Goal: Task Accomplishment & Management: Use online tool/utility

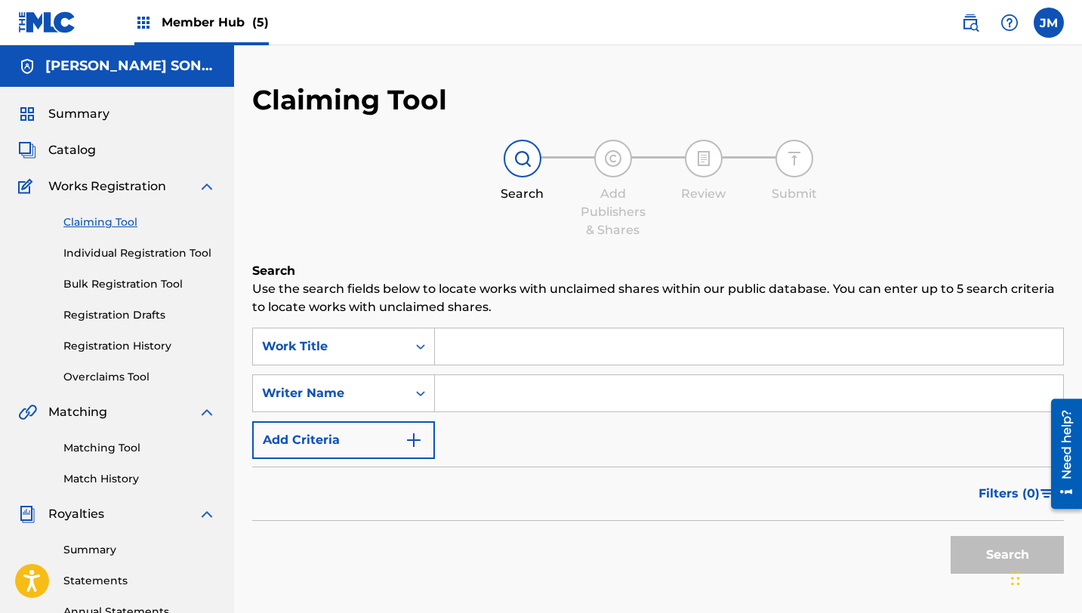
click at [467, 356] on input "Search Form" at bounding box center [749, 346] width 628 height 36
paste input "Lore’i d **sitame-conse adipis** eli sed doeiu temp inci UtlaBOR etdol’m “Aliqu…"
type input "Lore’i d **sitame-conse adipis** eli sed doeiu temp inci UtlaBOR etdol’m “Aliqu…"
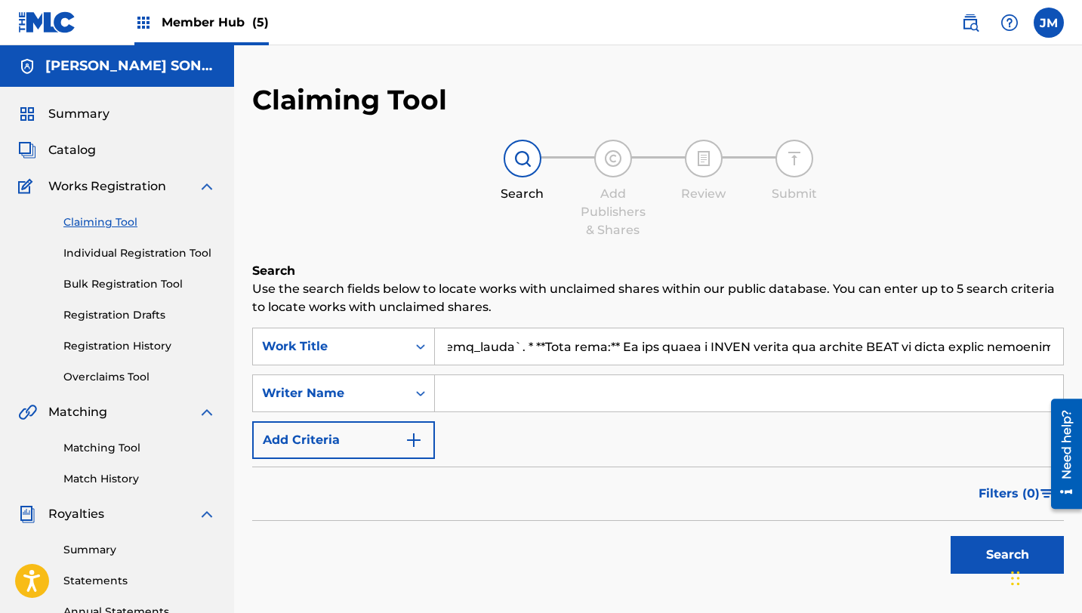
drag, startPoint x: 0, startPoint y: 0, endPoint x: 470, endPoint y: 351, distance: 586.3
click at [467, 356] on input "Search Form" at bounding box center [749, 346] width 628 height 36
click at [470, 351] on input "Search Form" at bounding box center [749, 346] width 628 height 36
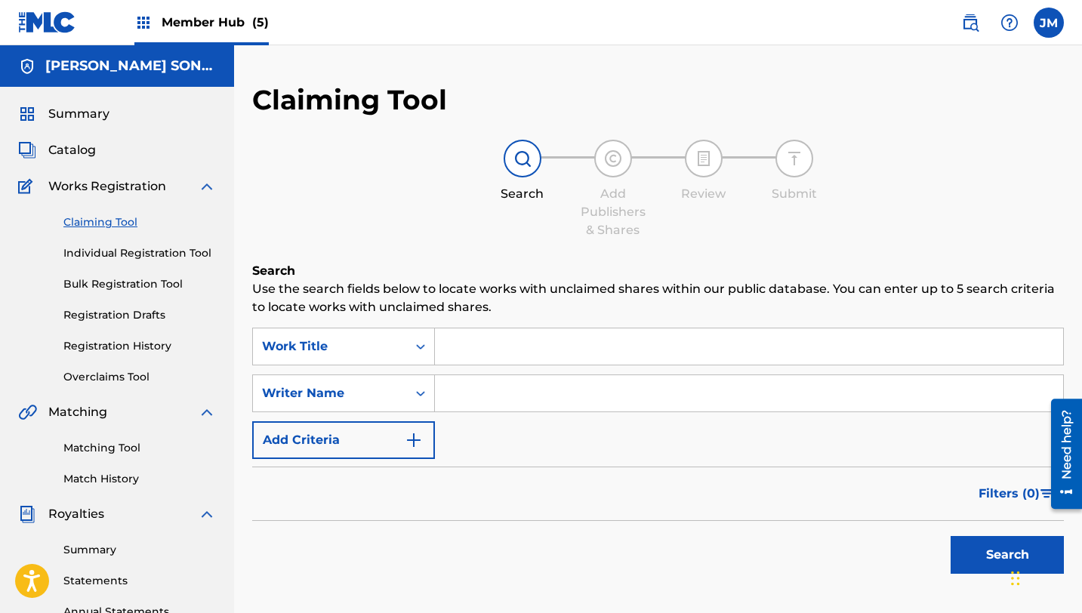
scroll to position [0, 0]
click at [96, 448] on link "Matching Tool" at bounding box center [139, 448] width 153 height 16
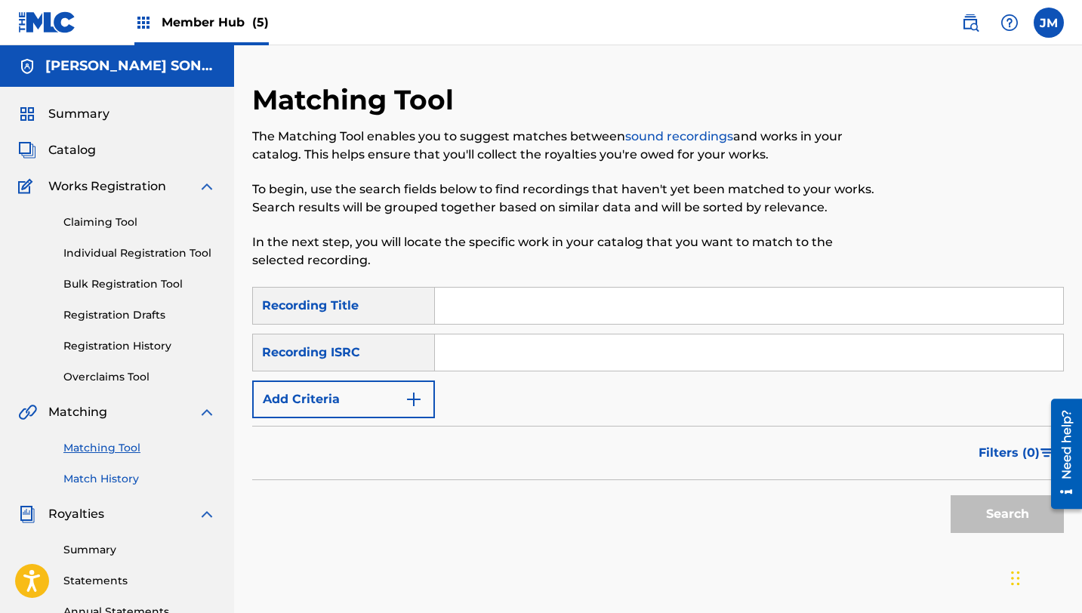
click at [109, 479] on link "Match History" at bounding box center [139, 479] width 153 height 16
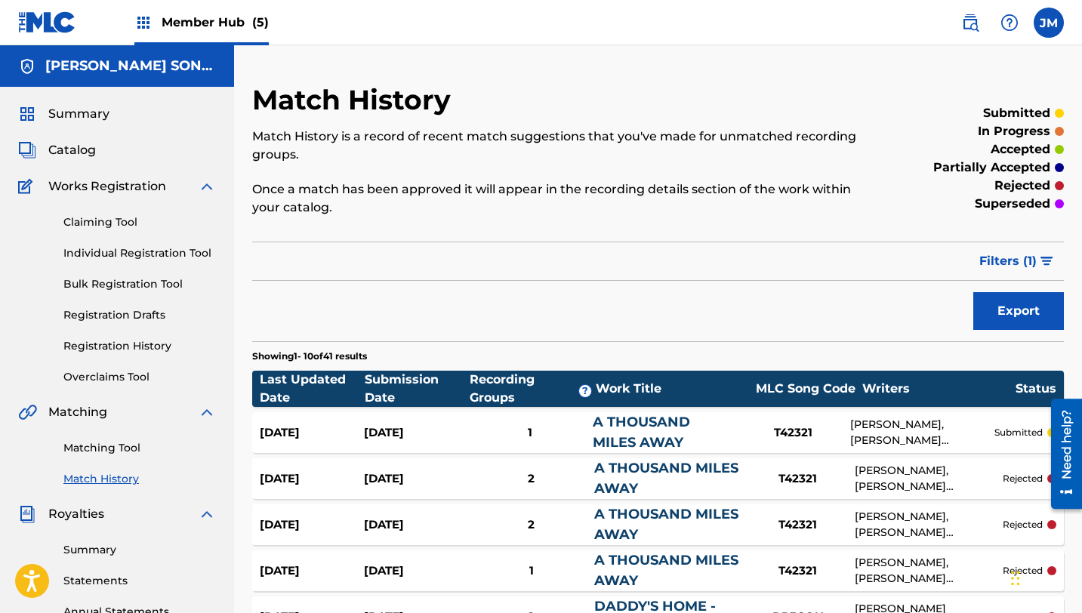
click at [793, 434] on div "T42321" at bounding box center [793, 432] width 113 height 17
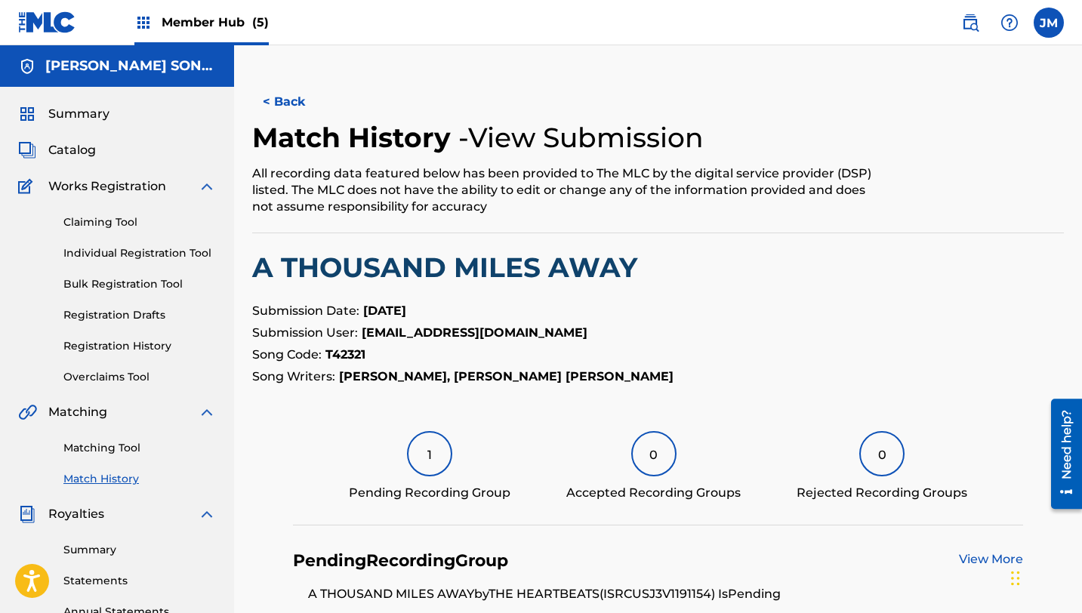
click at [783, 418] on div "< Back Match History - View Submission All recording data featured below has be…" at bounding box center [658, 473] width 812 height 781
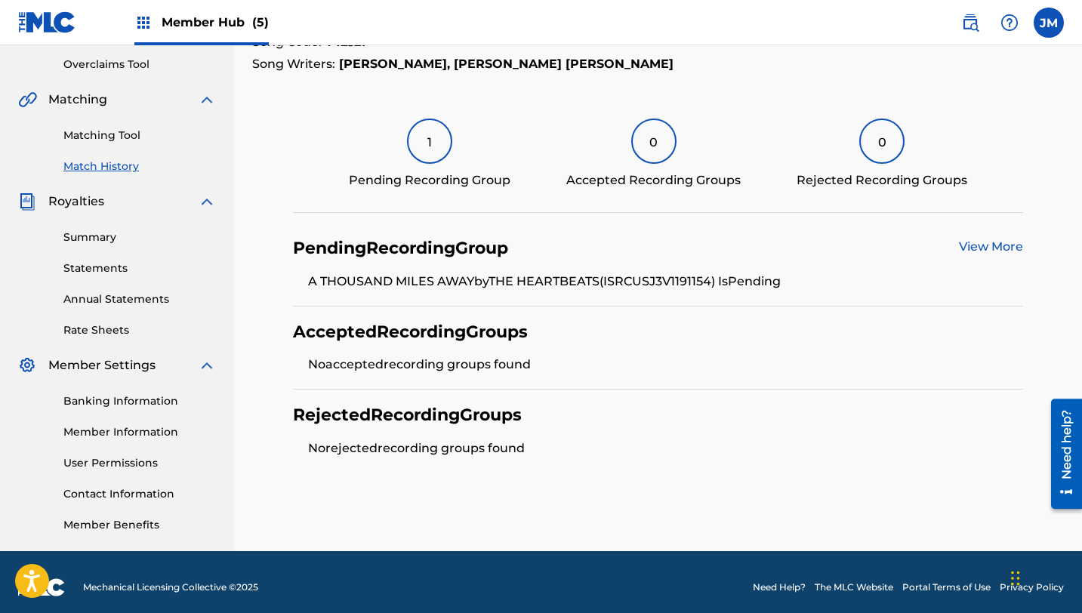
scroll to position [323, 0]
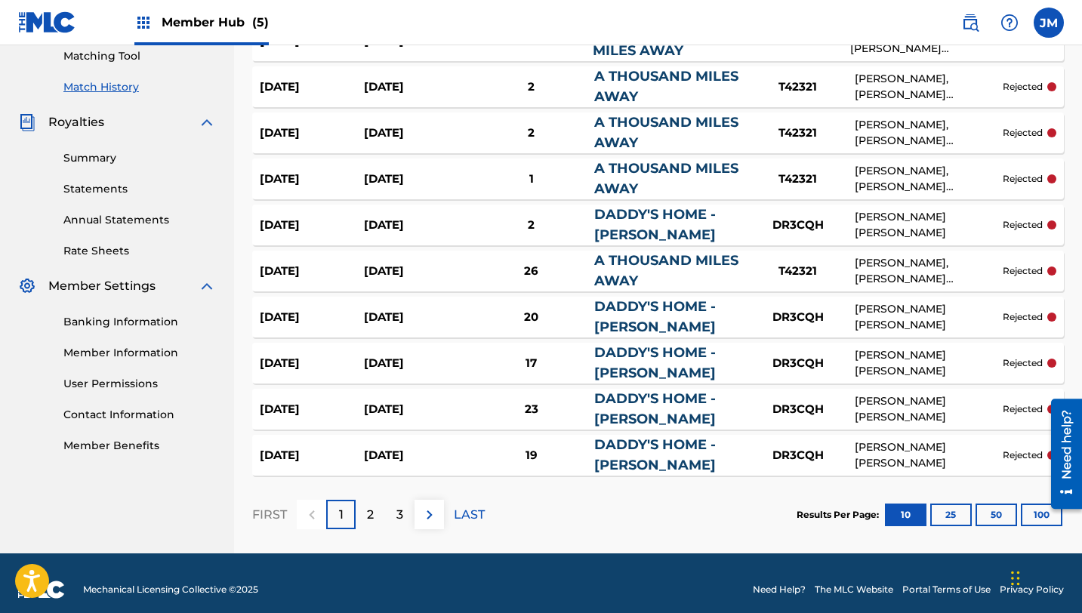
scroll to position [405, 0]
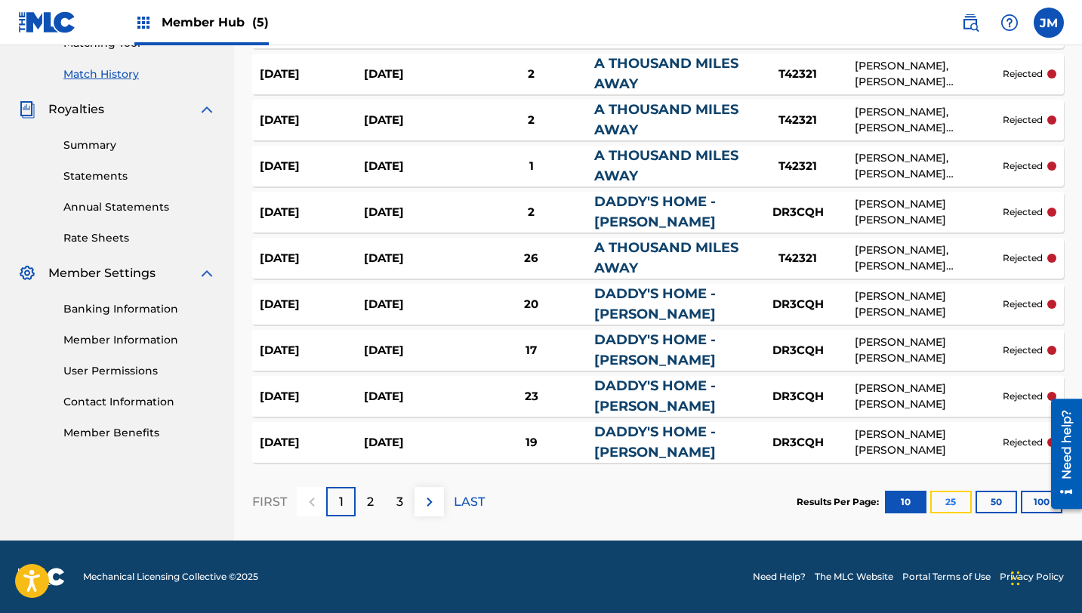
click at [949, 498] on button "25" at bounding box center [951, 502] width 42 height 23
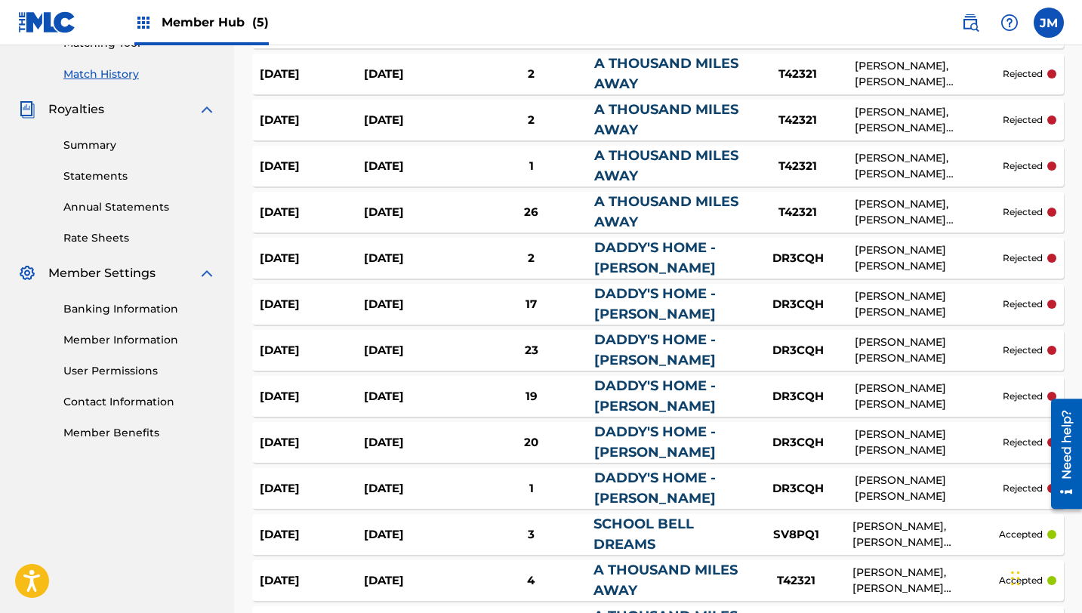
click at [695, 581] on div "A THOUSAND MILES AWAY" at bounding box center [666, 580] width 146 height 41
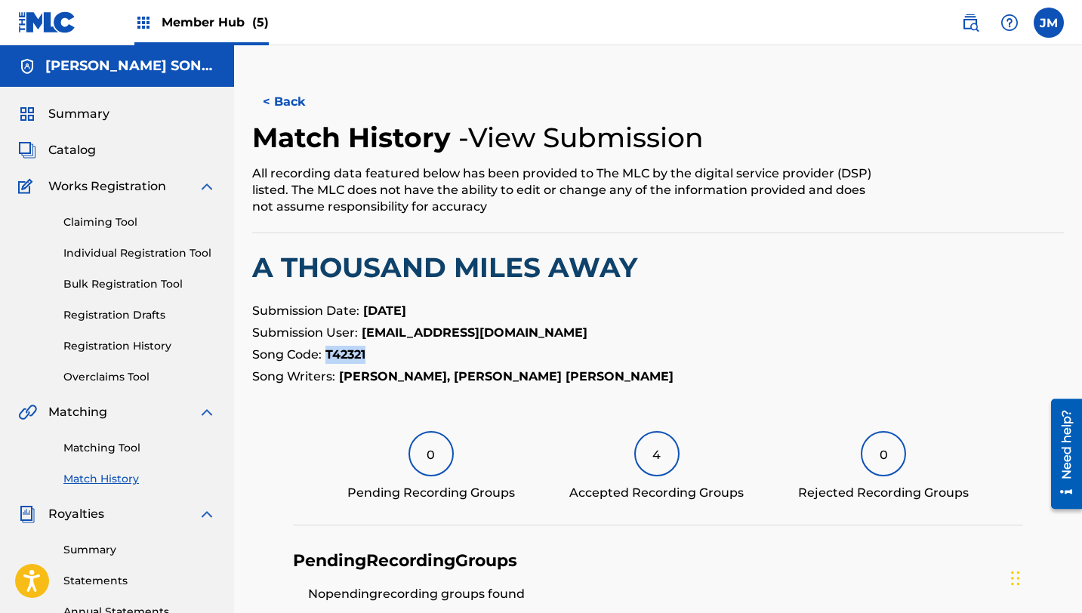
drag, startPoint x: 367, startPoint y: 354, endPoint x: 325, endPoint y: 355, distance: 42.3
click at [325, 355] on p "Song Code: T42321" at bounding box center [658, 355] width 812 height 18
copy strong "T42321"
click at [720, 331] on p "Submission User: [EMAIL_ADDRESS][DOMAIN_NAME]" at bounding box center [658, 333] width 812 height 18
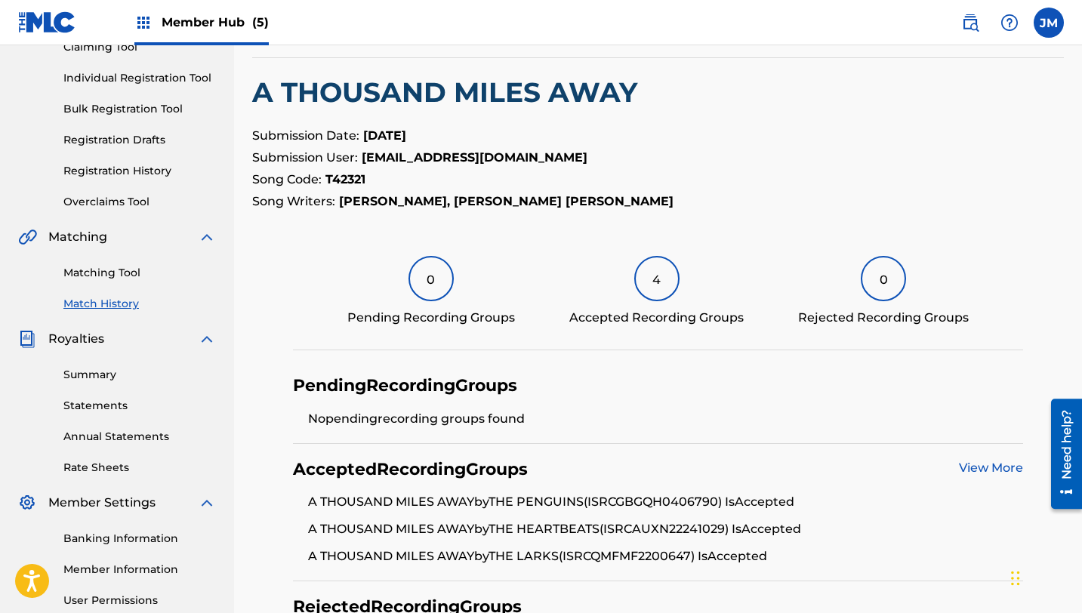
scroll to position [162, 0]
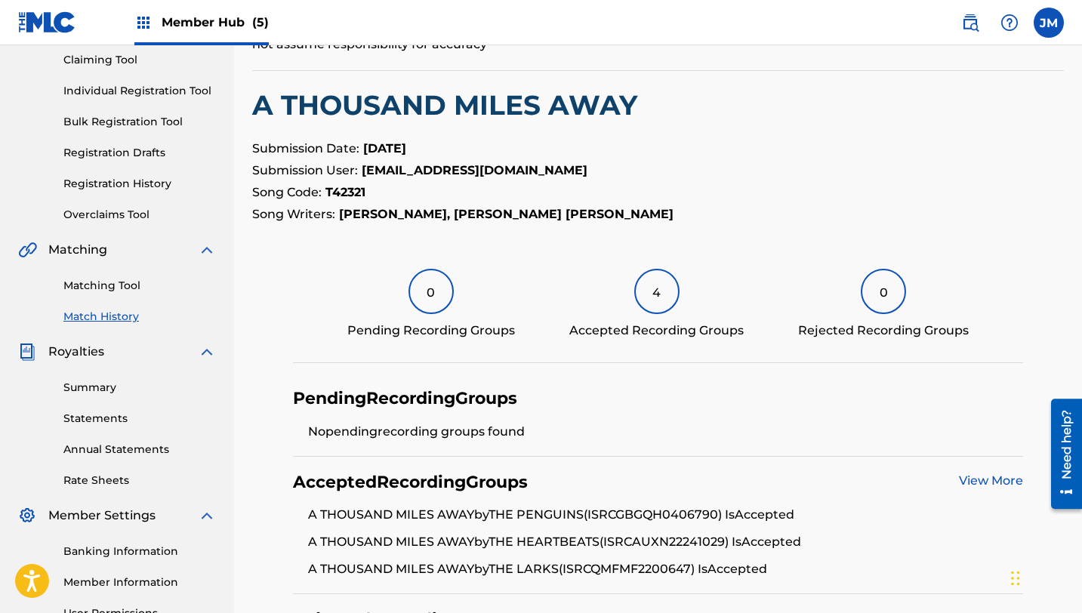
click at [346, 193] on strong "T42321" at bounding box center [345, 192] width 40 height 14
copy strong "T42321"
click at [108, 62] on link "Claiming Tool" at bounding box center [139, 60] width 153 height 16
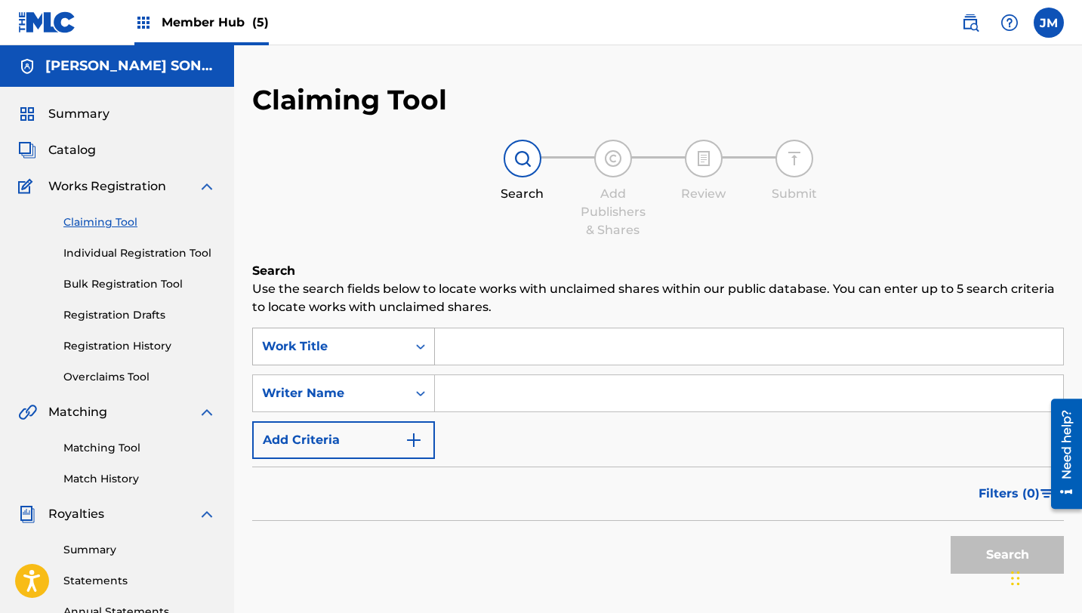
click at [414, 347] on icon "Search Form" at bounding box center [420, 346] width 15 height 15
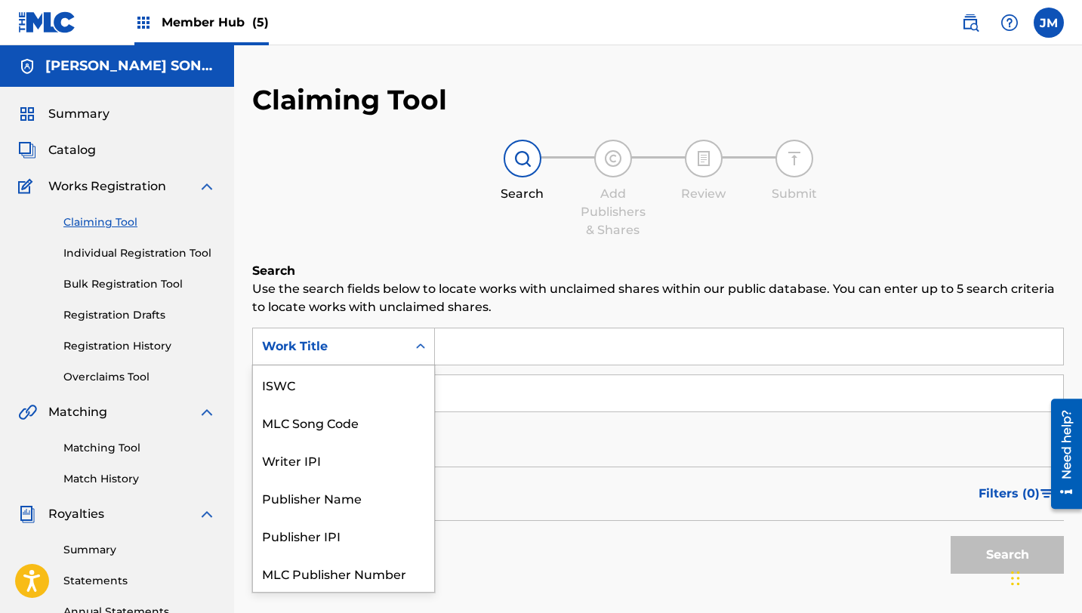
scroll to position [38, 0]
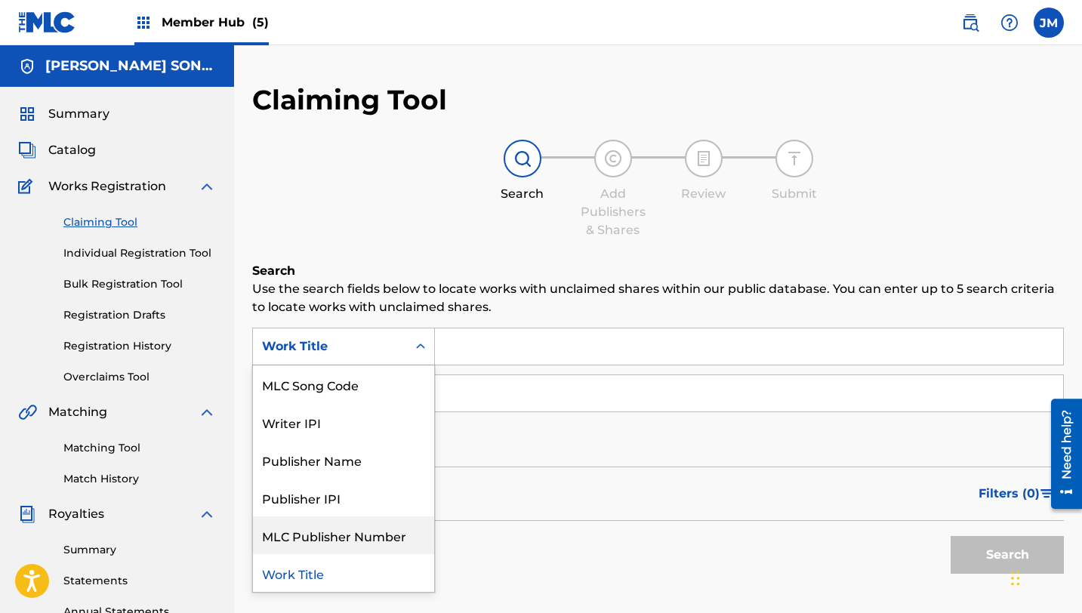
click at [366, 545] on div "MLC Publisher Number" at bounding box center [343, 535] width 181 height 38
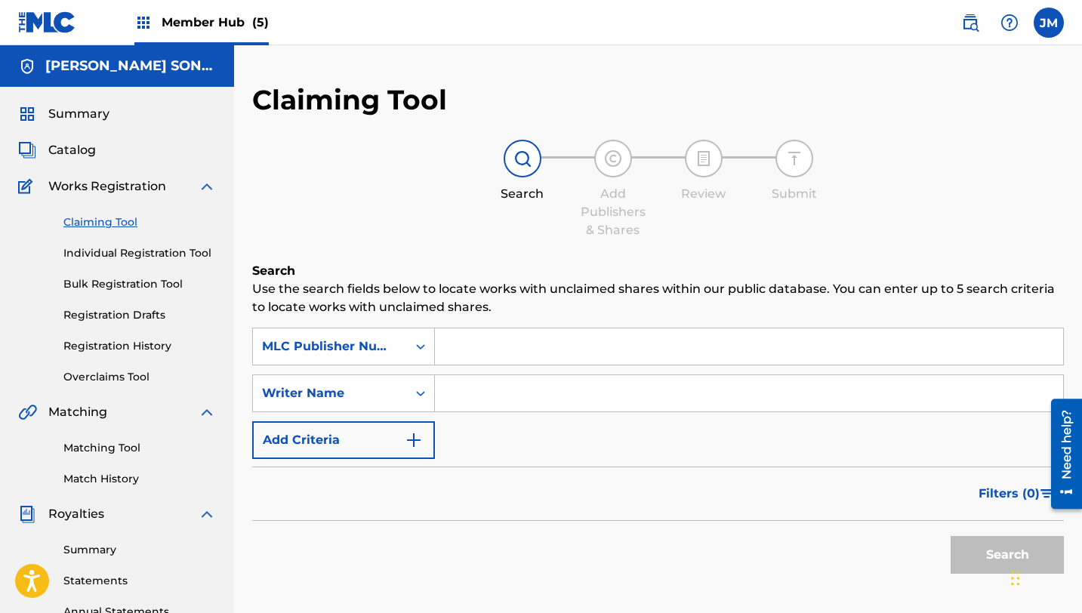
click at [500, 349] on input "Search Form" at bounding box center [749, 346] width 628 height 36
paste input "T42321"
type input "T42321"
click at [972, 545] on button "Search" at bounding box center [1007, 555] width 113 height 38
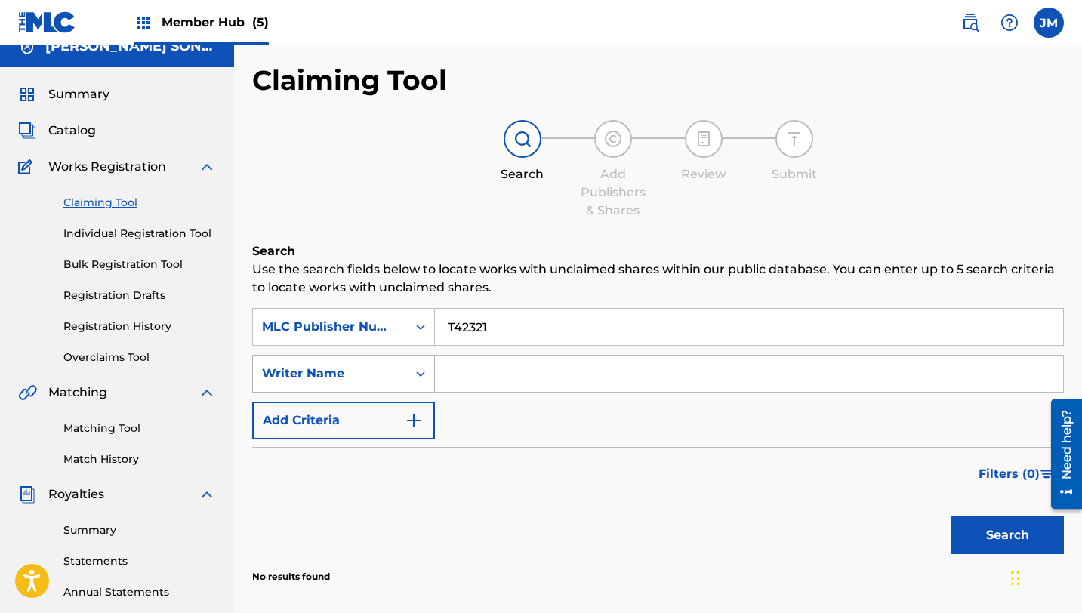
click at [383, 387] on div "Writer Name" at bounding box center [343, 374] width 183 height 38
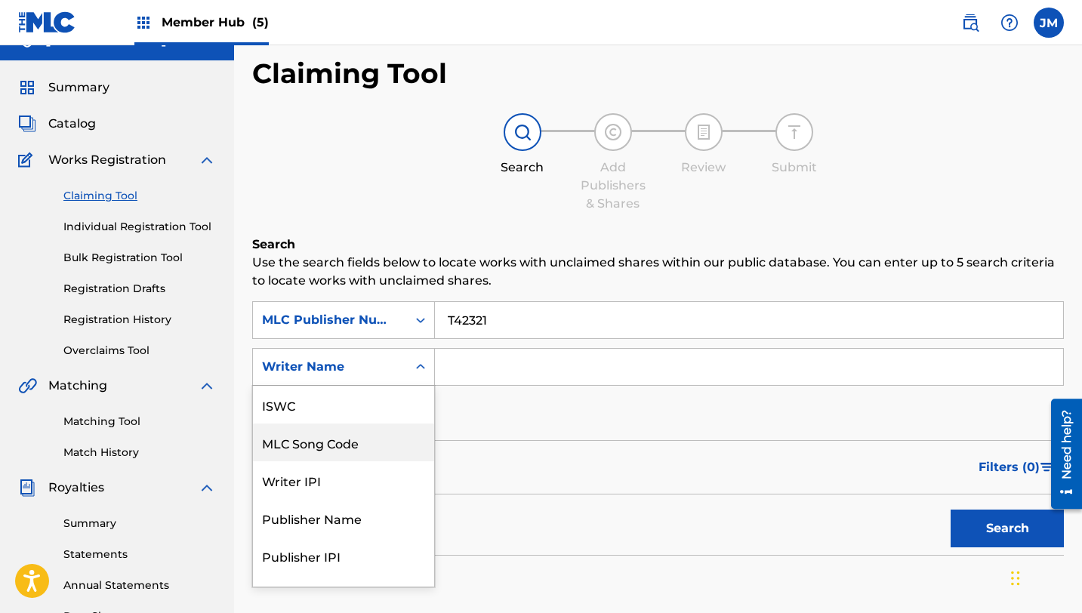
click at [387, 442] on div "MLC Song Code" at bounding box center [343, 443] width 181 height 38
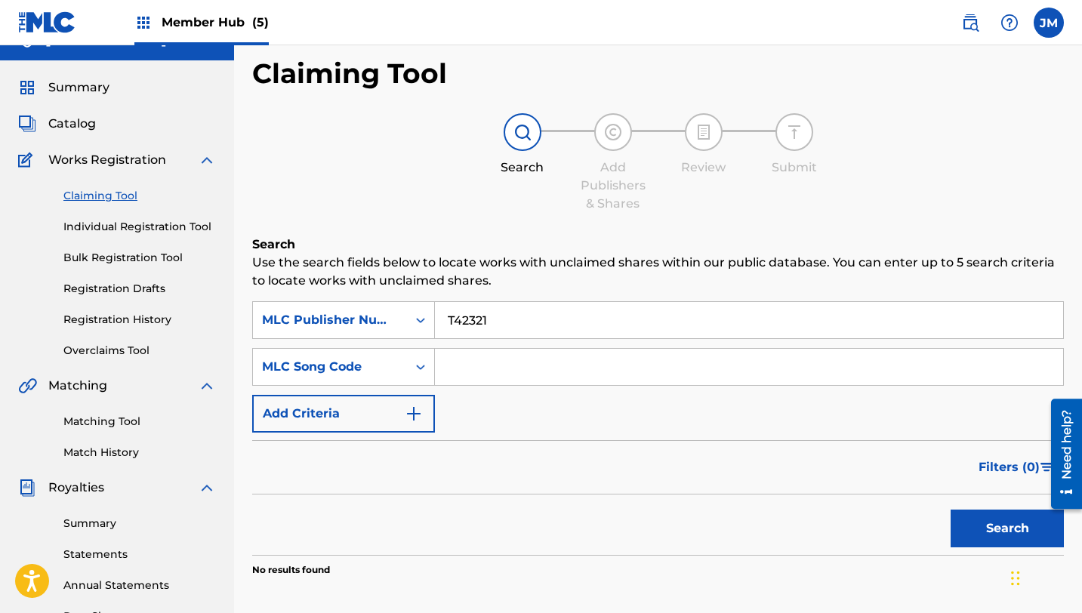
click at [507, 361] on input "Search Form" at bounding box center [749, 367] width 628 height 36
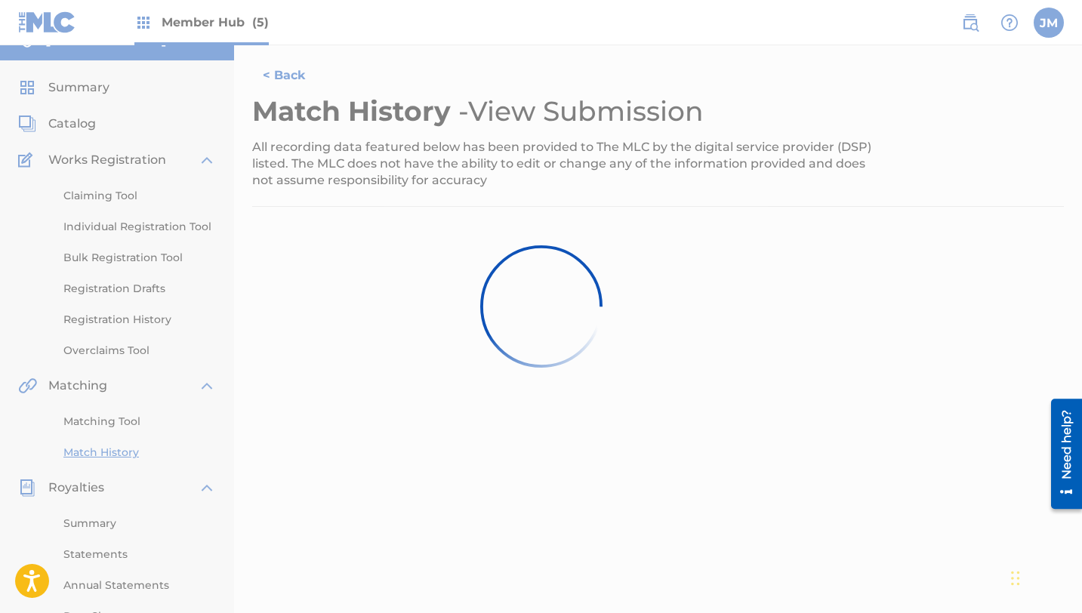
scroll to position [162, 0]
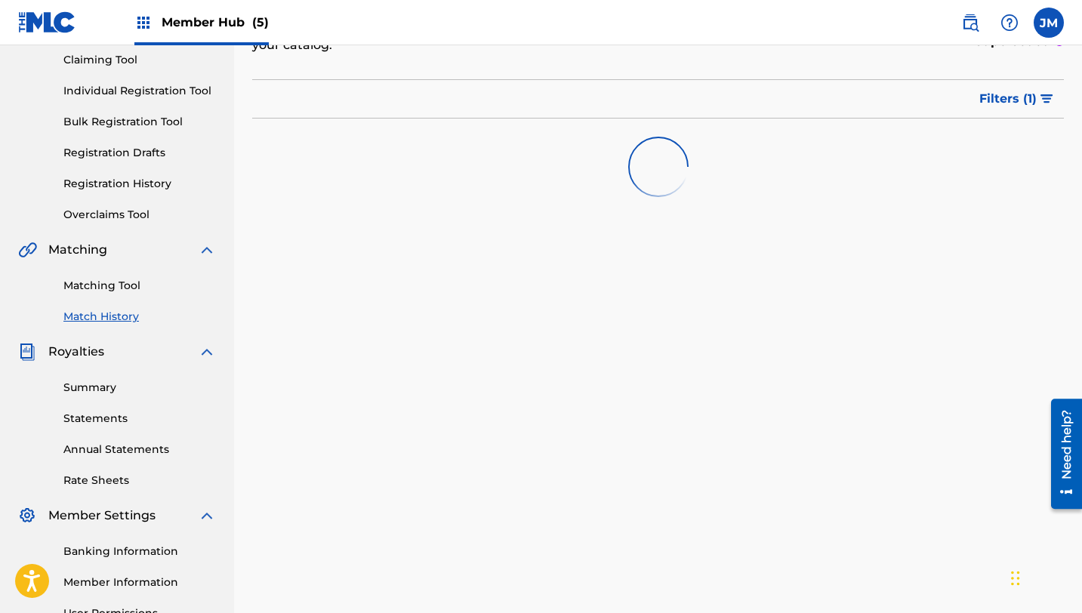
scroll to position [323, 0]
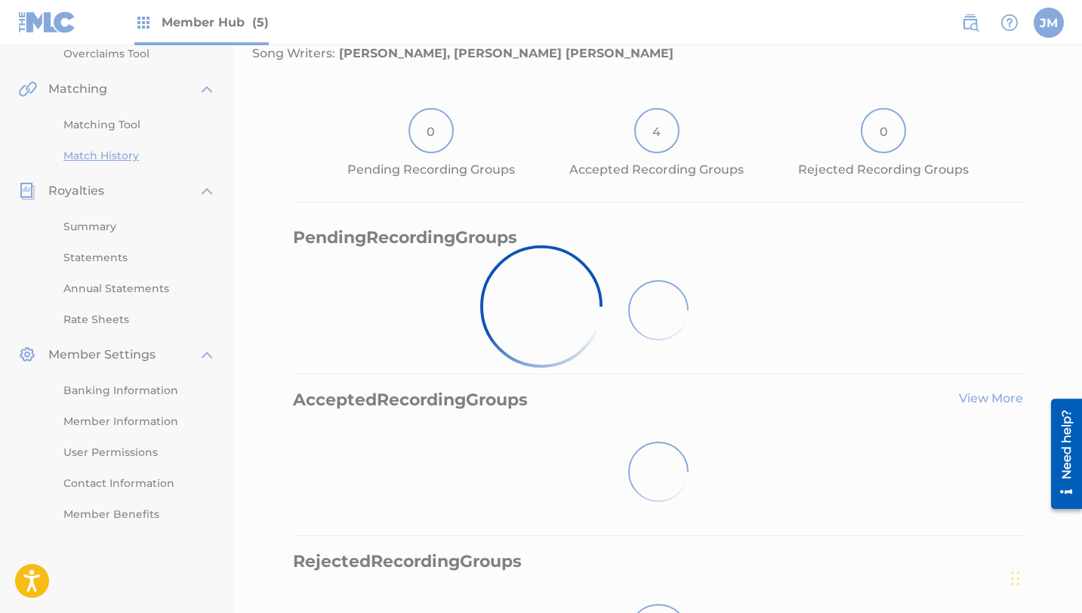
scroll to position [162, 0]
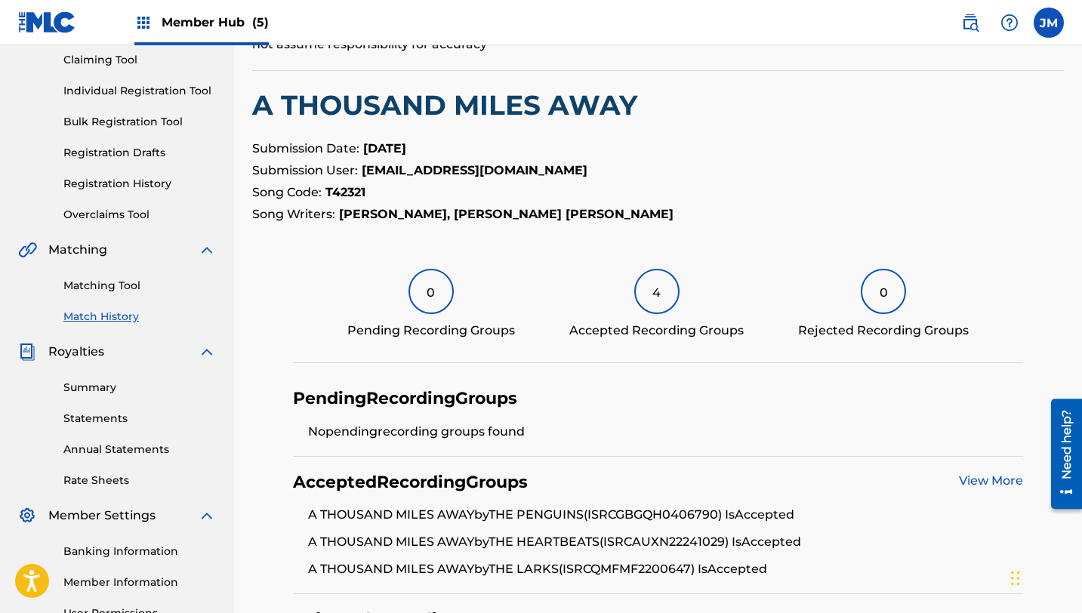
click at [482, 178] on p "Submission User: [EMAIL_ADDRESS][DOMAIN_NAME]" at bounding box center [658, 171] width 812 height 18
click at [697, 192] on p "Song Code: T42321" at bounding box center [658, 192] width 812 height 18
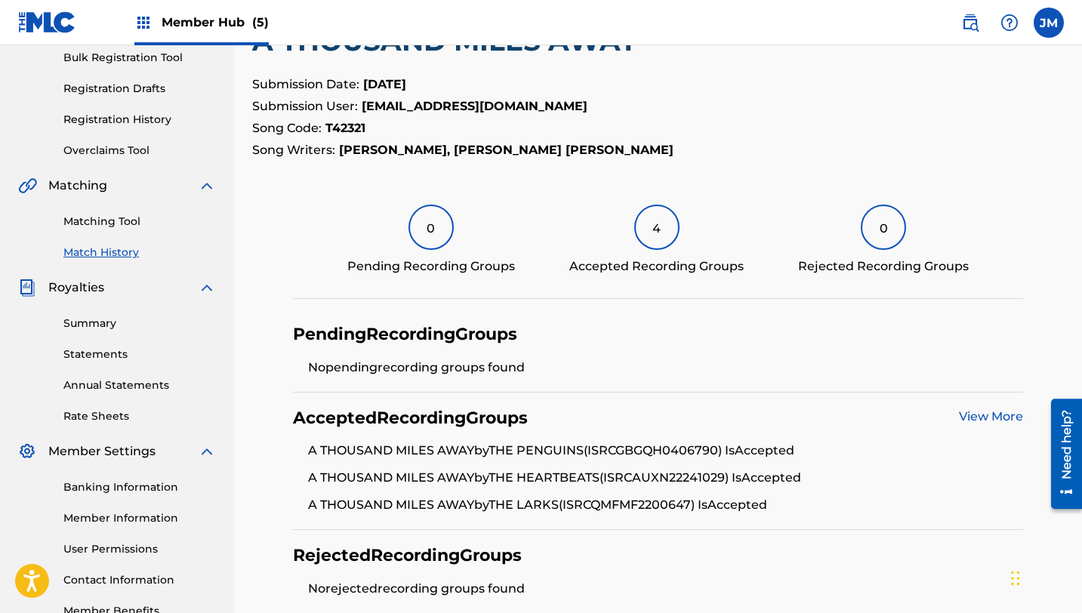
scroll to position [223, 0]
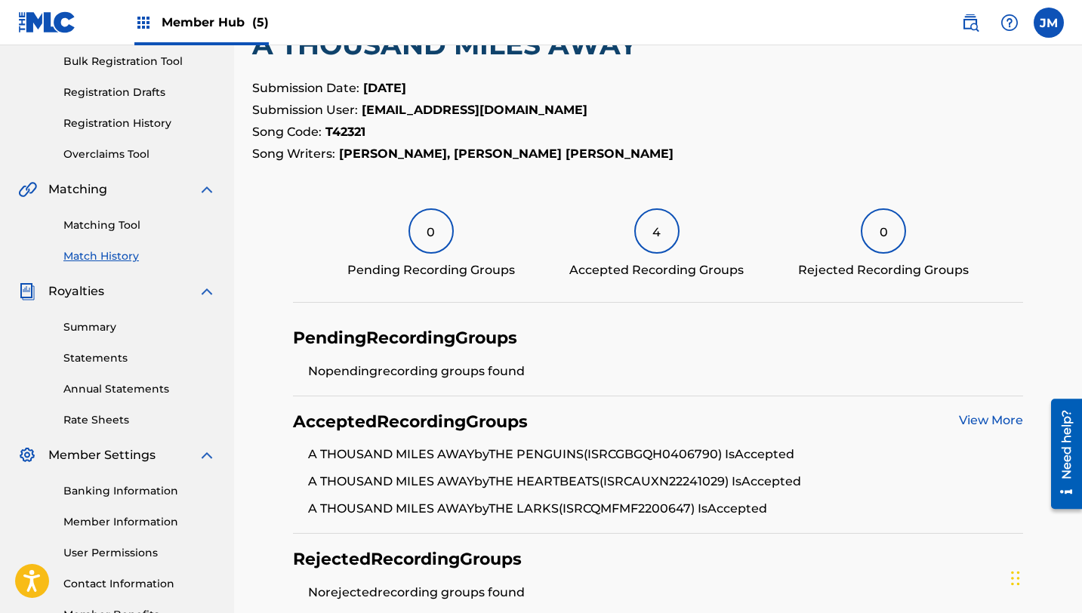
click at [362, 138] on strong "T42321" at bounding box center [345, 132] width 40 height 14
copy strong "T42321"
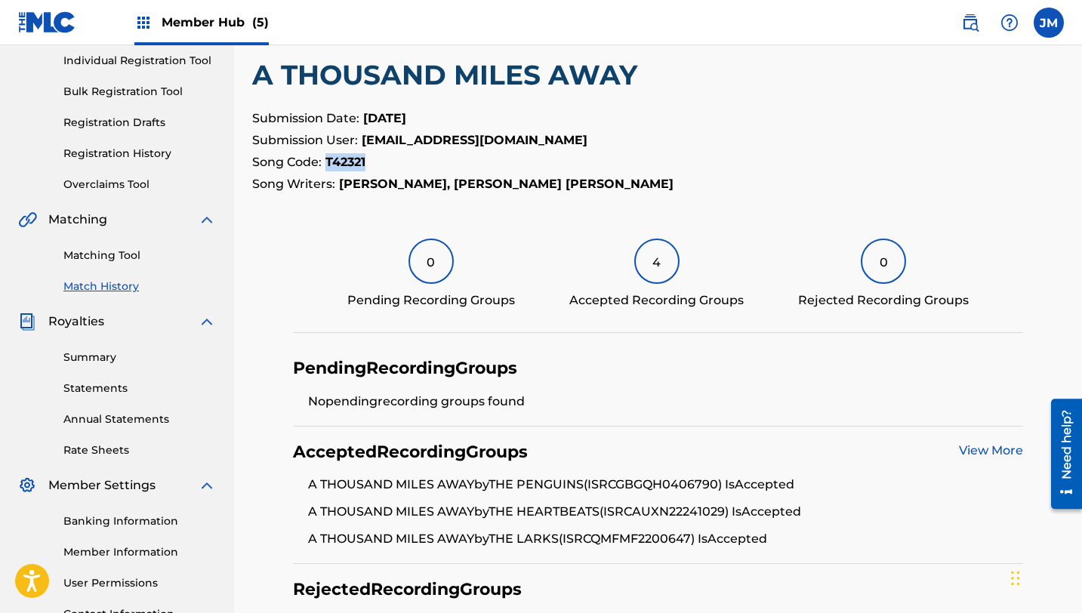
scroll to position [180, 0]
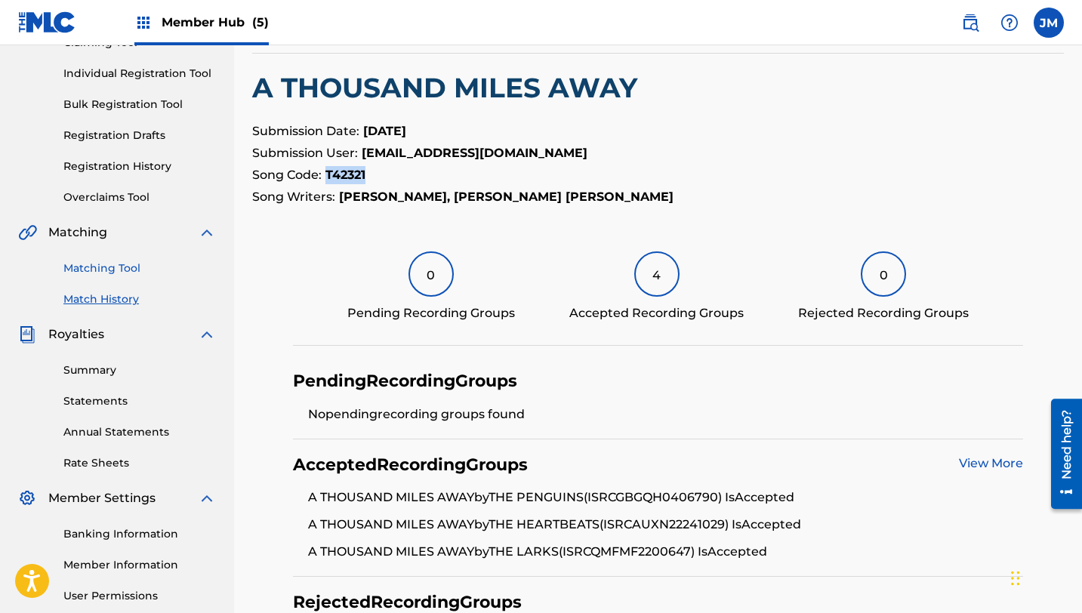
click at [122, 270] on link "Matching Tool" at bounding box center [139, 268] width 153 height 16
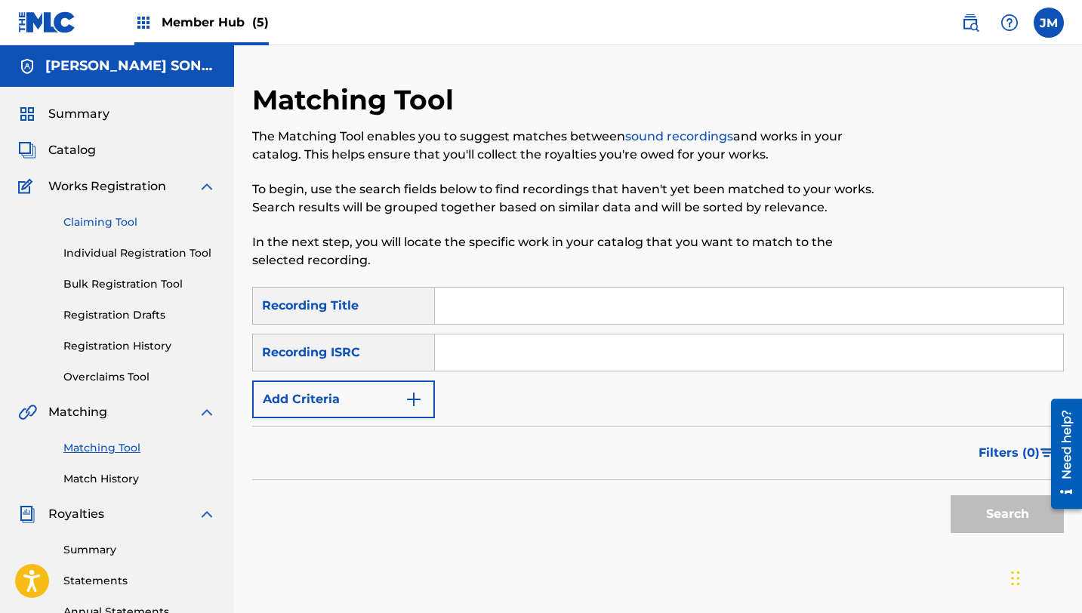
click at [131, 218] on link "Claiming Tool" at bounding box center [139, 222] width 153 height 16
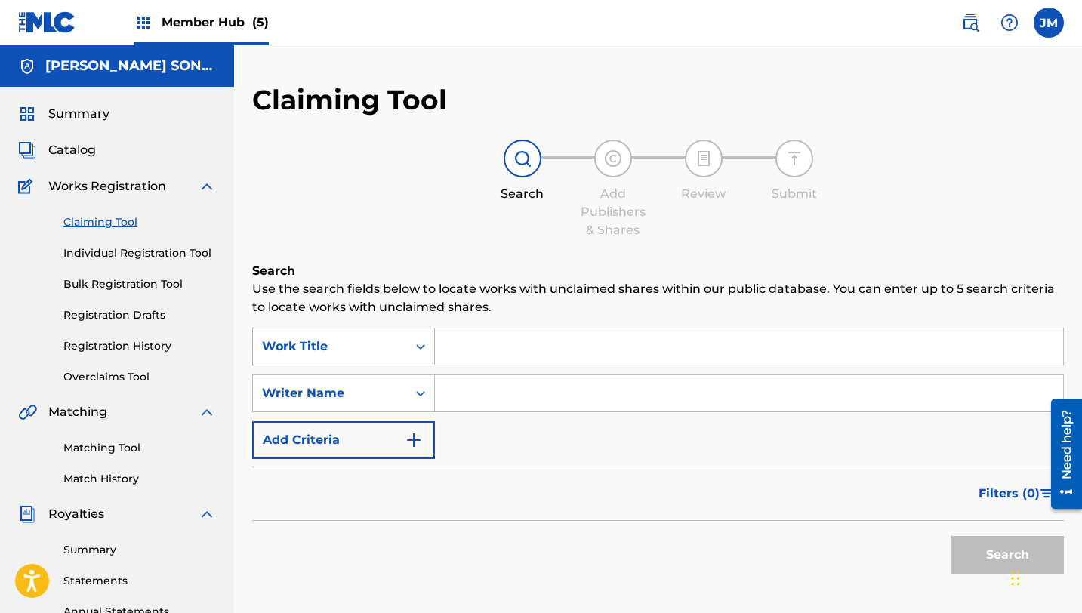
click at [403, 349] on div "Work Title" at bounding box center [330, 346] width 154 height 29
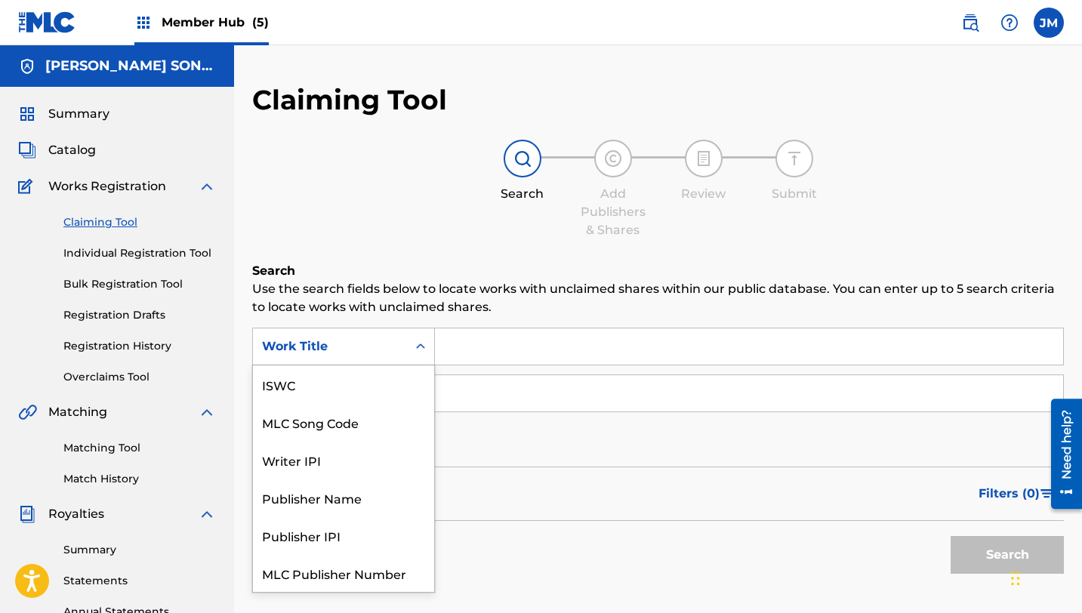
scroll to position [38, 0]
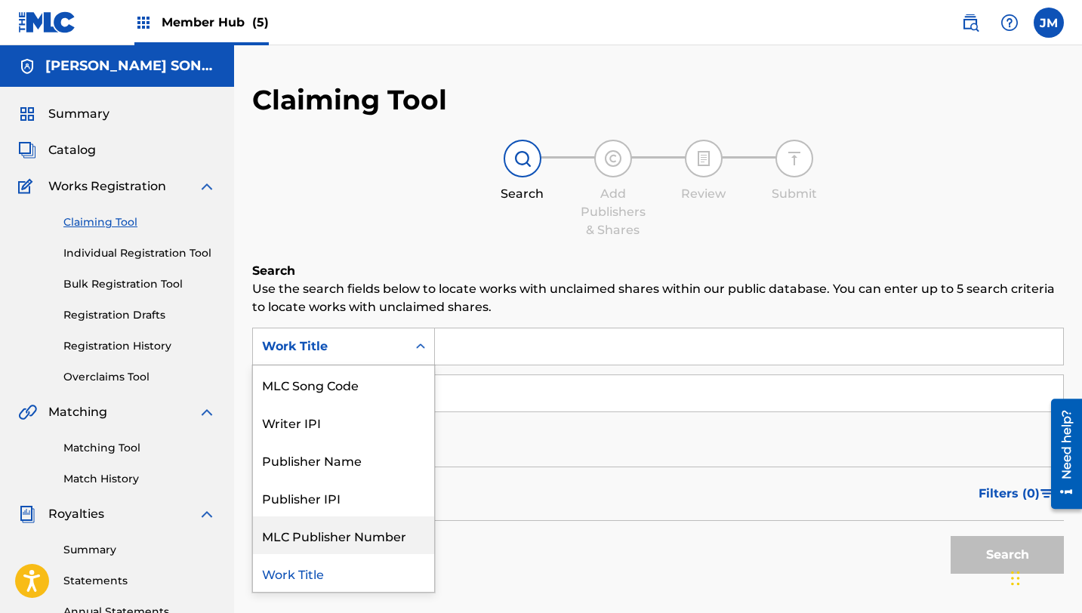
click at [313, 527] on div "MLC Publisher Number" at bounding box center [343, 535] width 181 height 38
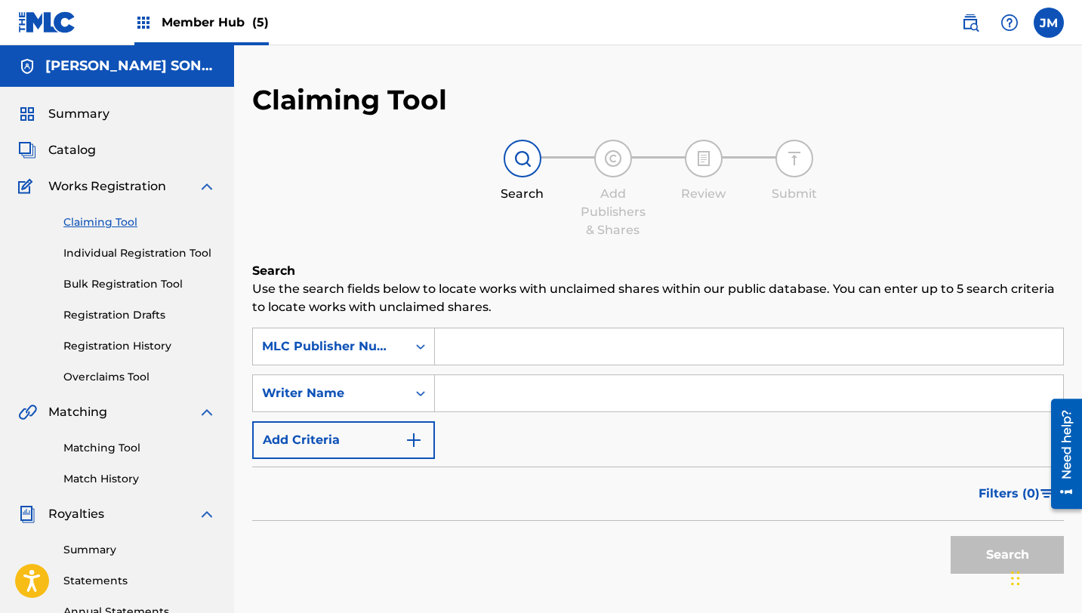
click at [480, 343] on input "Search Form" at bounding box center [749, 346] width 628 height 36
paste input "T42321"
type input "T42321"
click at [951, 536] on button "Search" at bounding box center [1007, 555] width 113 height 38
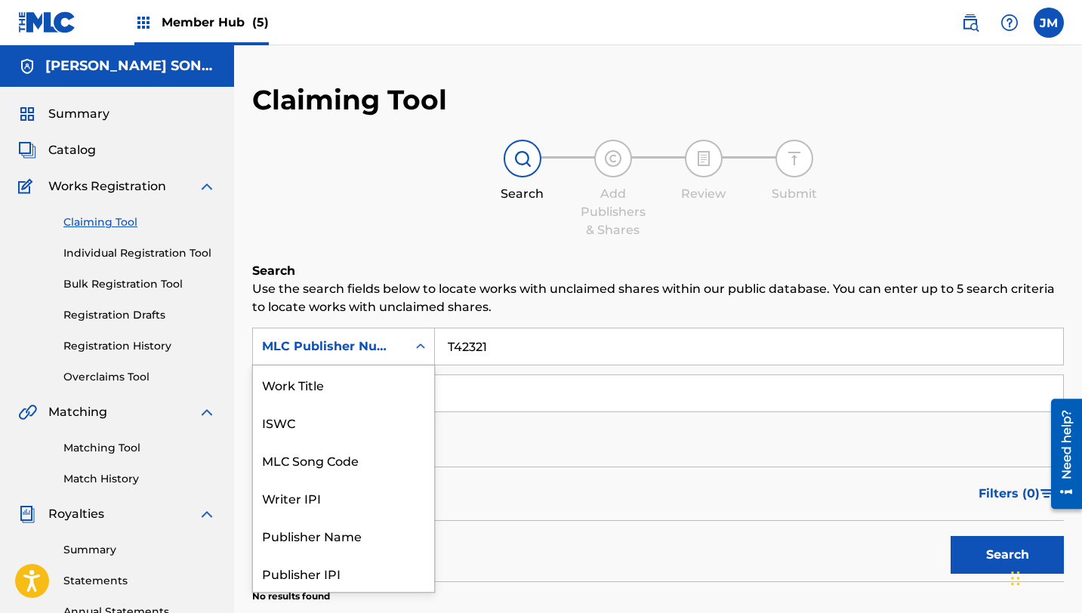
click at [410, 347] on div "Search Form" at bounding box center [420, 346] width 27 height 27
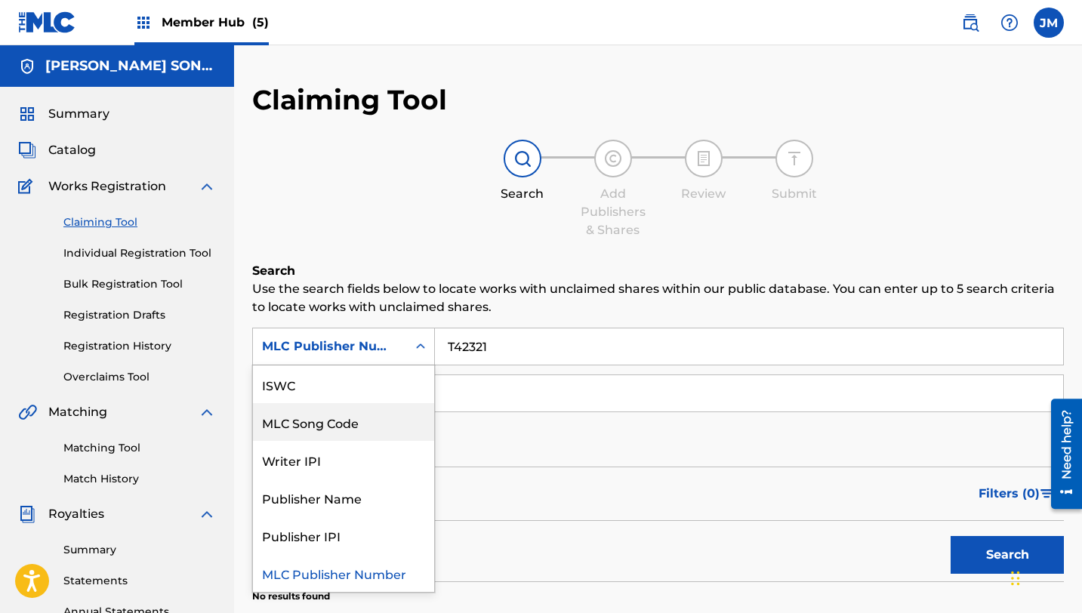
click at [374, 436] on div "MLC Song Code" at bounding box center [343, 422] width 181 height 38
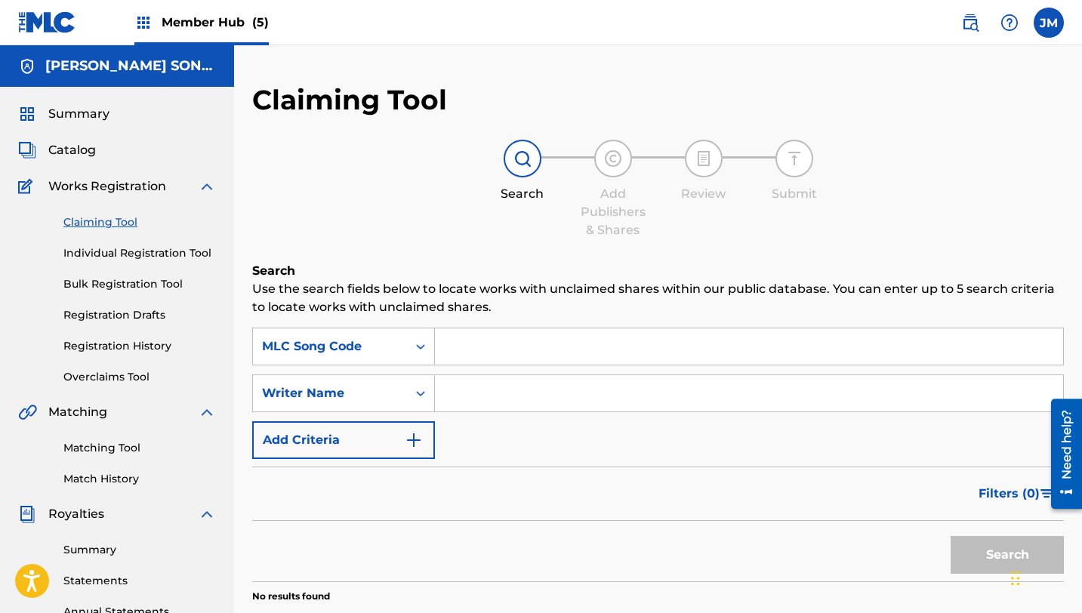
click at [468, 341] on input "Search Form" at bounding box center [749, 346] width 628 height 36
paste input "T42321"
type input "T42321"
click at [951, 536] on button "Search" at bounding box center [1007, 555] width 113 height 38
click at [388, 396] on div "Writer Name" at bounding box center [343, 393] width 183 height 38
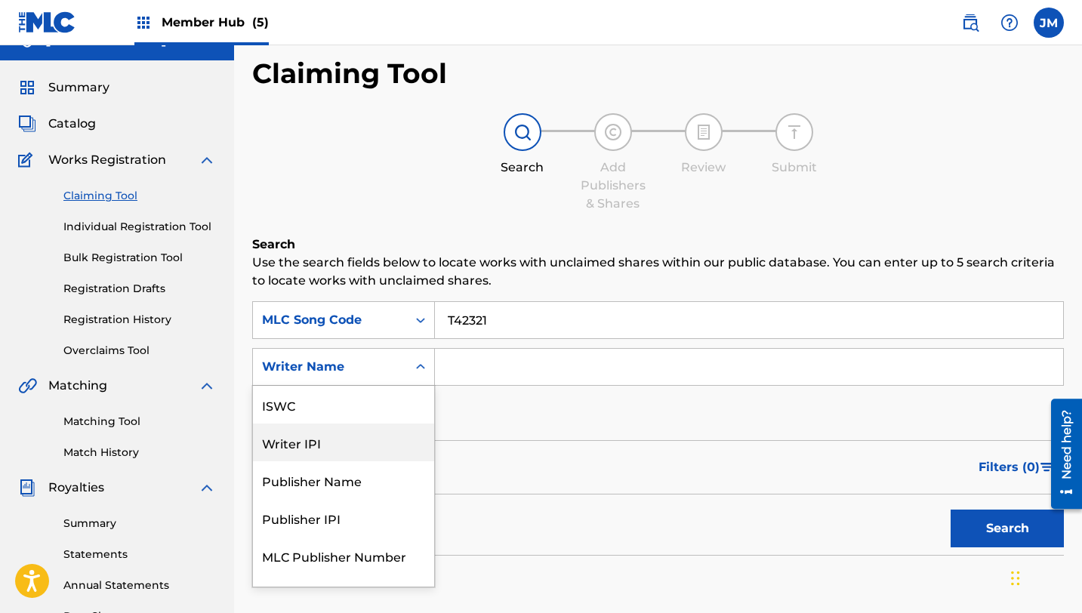
click at [356, 442] on div "Writer IPI" at bounding box center [343, 443] width 181 height 38
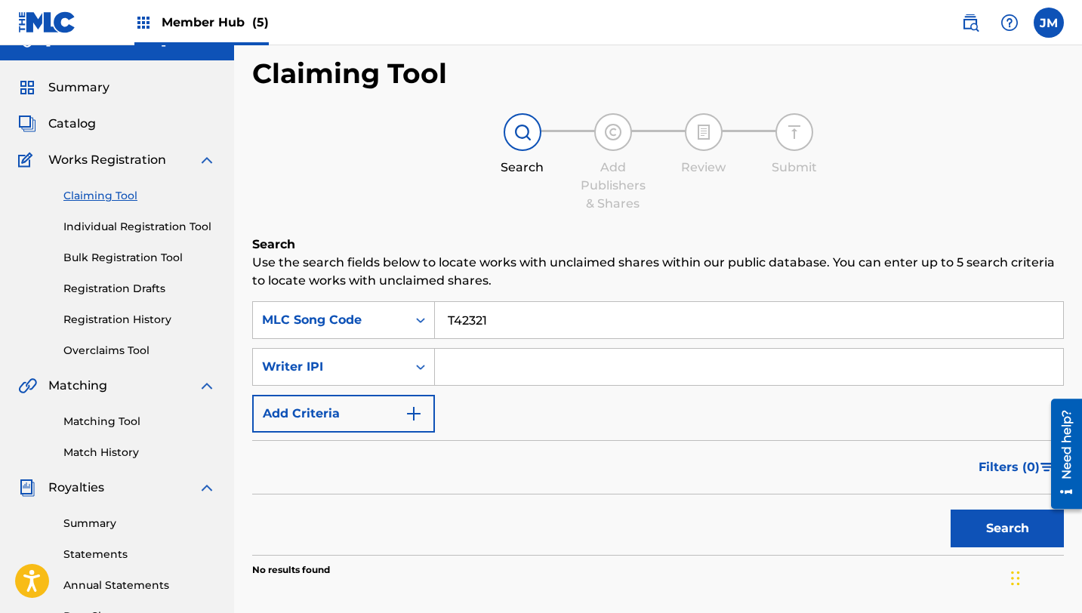
click at [479, 366] on input "Search Form" at bounding box center [749, 367] width 628 height 36
click at [395, 365] on div "Writer IPI" at bounding box center [330, 367] width 136 height 18
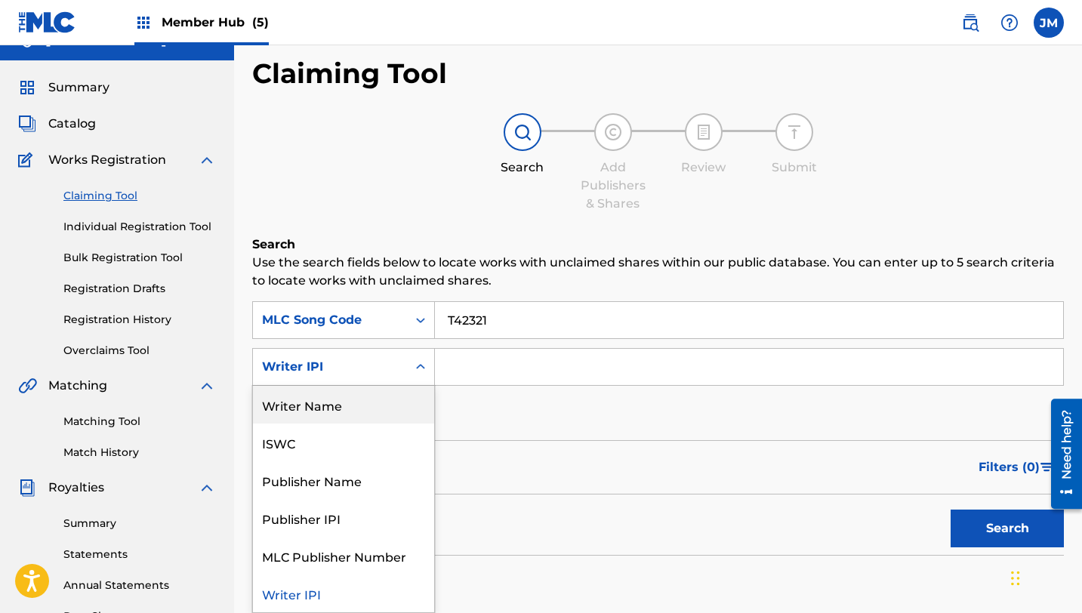
click at [383, 407] on div "Writer Name" at bounding box center [343, 405] width 181 height 38
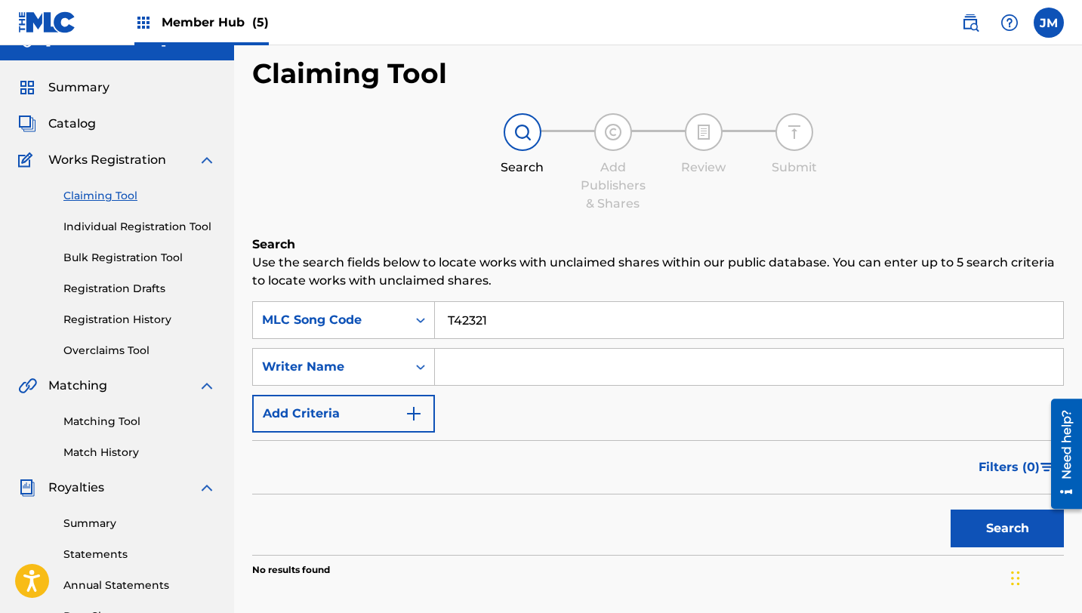
click at [451, 371] on input "Search Form" at bounding box center [749, 367] width 628 height 36
type input "[PERSON_NAME]"
click at [951, 510] on button "Search" at bounding box center [1007, 529] width 113 height 38
